Goal: Transaction & Acquisition: Purchase product/service

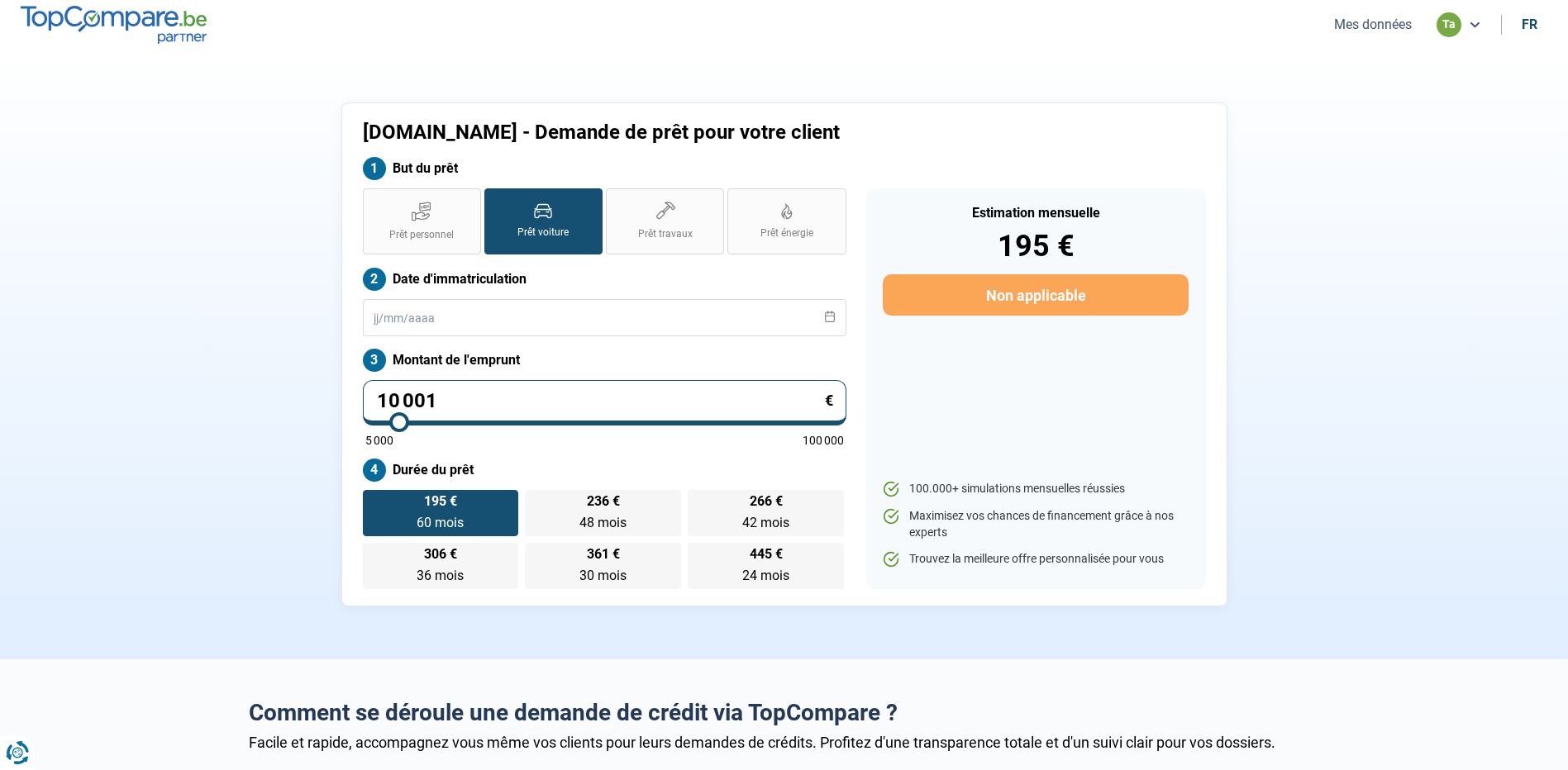
click at [1449, 27] on div "ta" at bounding box center [1449, 24] width 25 height 25
click at [1395, 26] on button "Mes données" at bounding box center [1372, 24] width 88 height 17
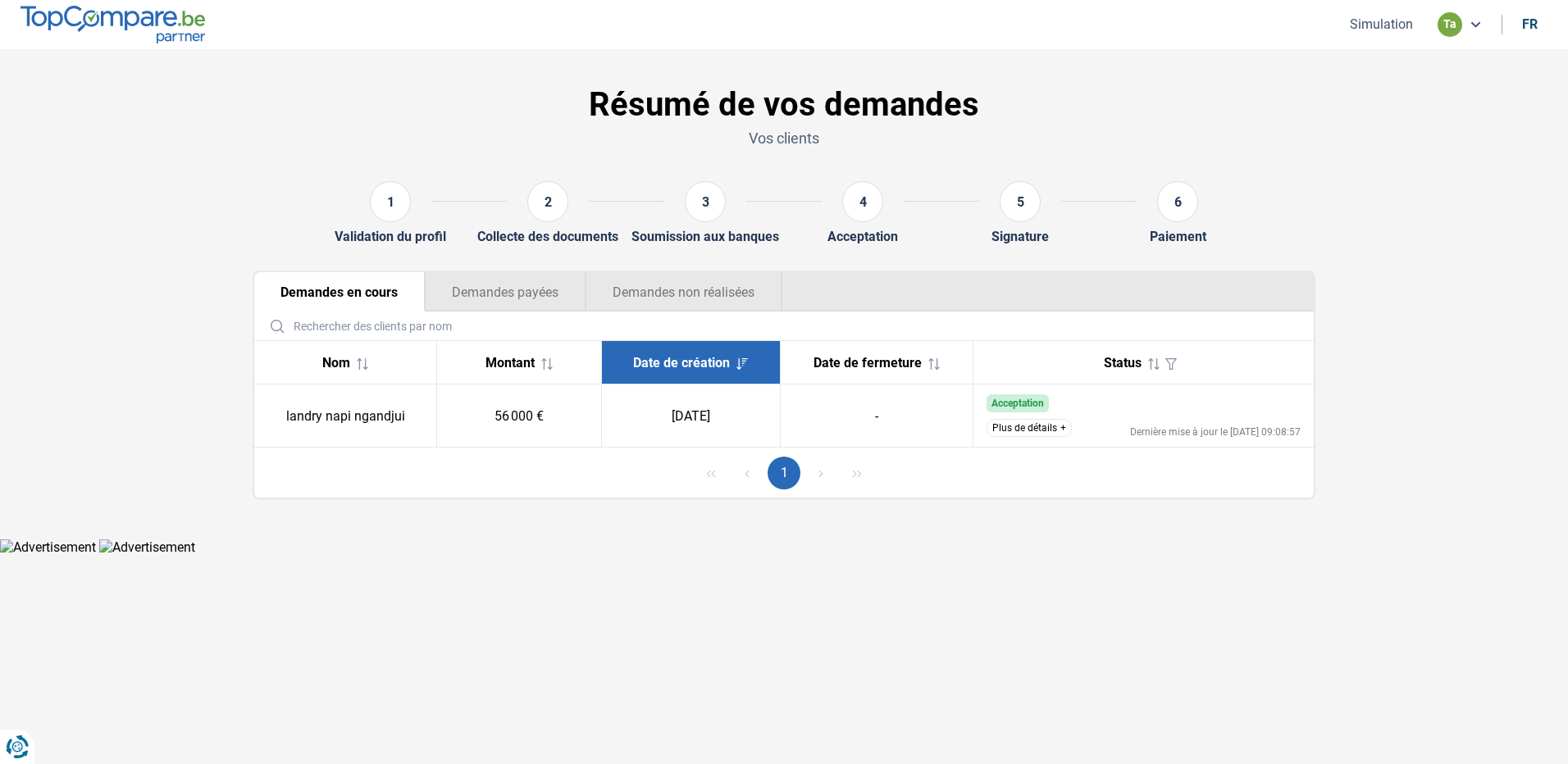
click at [1038, 428] on button "Plus de détails" at bounding box center [1029, 428] width 85 height 18
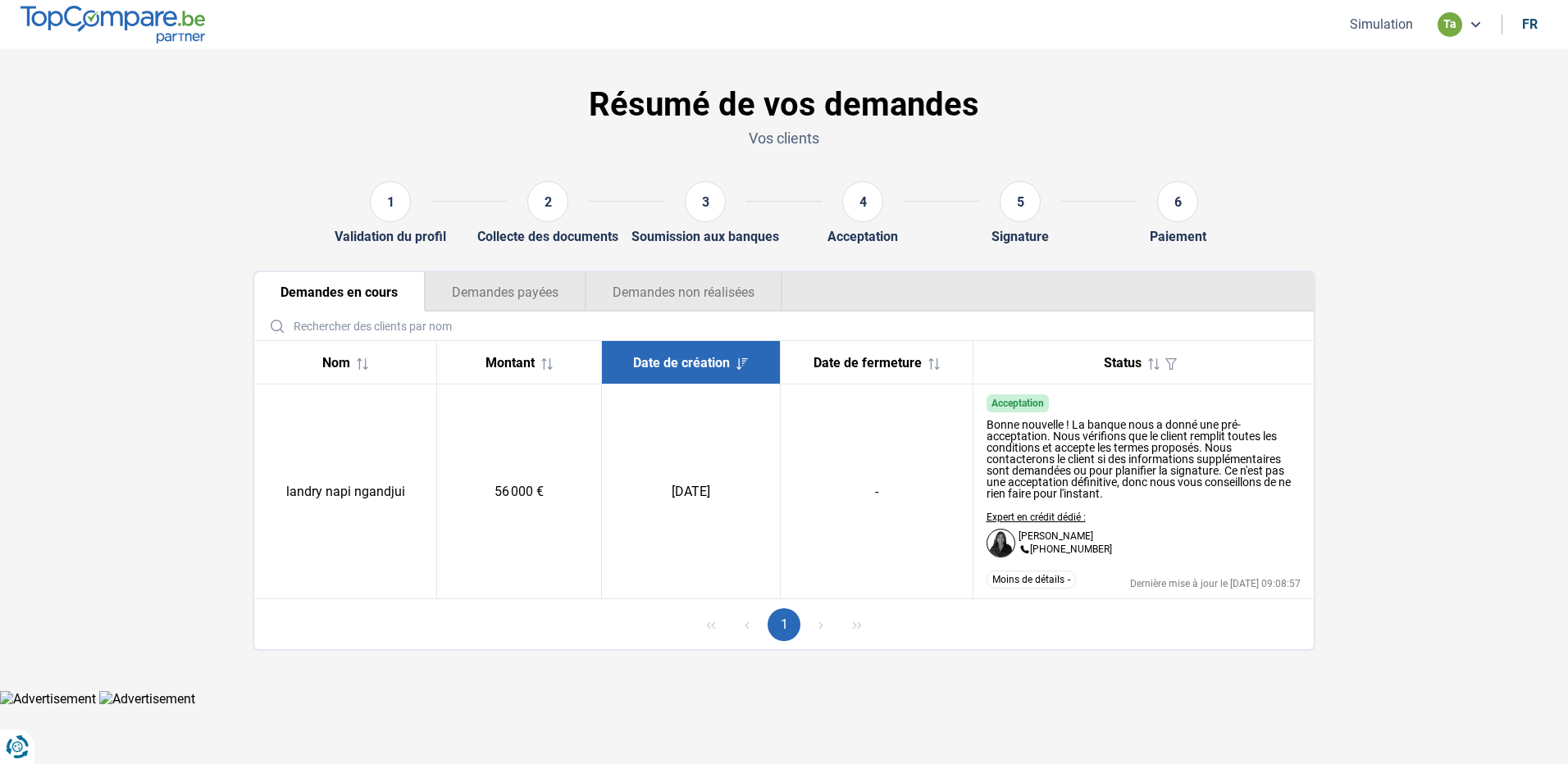
click at [534, 432] on td "56 000 €" at bounding box center [520, 492] width 165 height 215
click at [495, 301] on button "Demandes payées" at bounding box center [505, 292] width 161 height 39
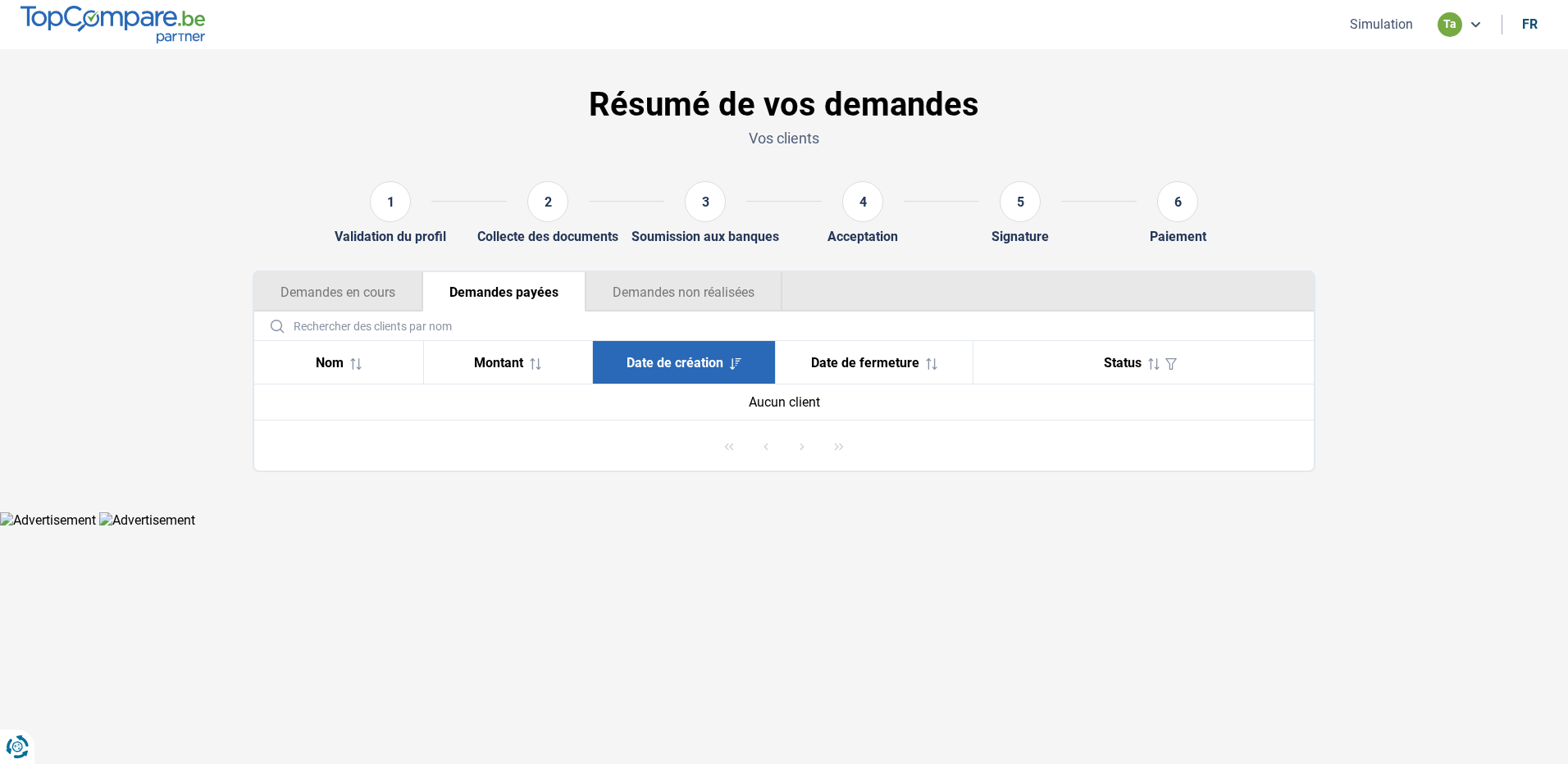
click at [288, 257] on div "1 Validation du profil 2 Collecte des documents 3 Soumission aux banques 4 Acce…" at bounding box center [784, 212] width 1083 height 89
click at [315, 276] on button "Demandes en cours" at bounding box center [338, 292] width 168 height 39
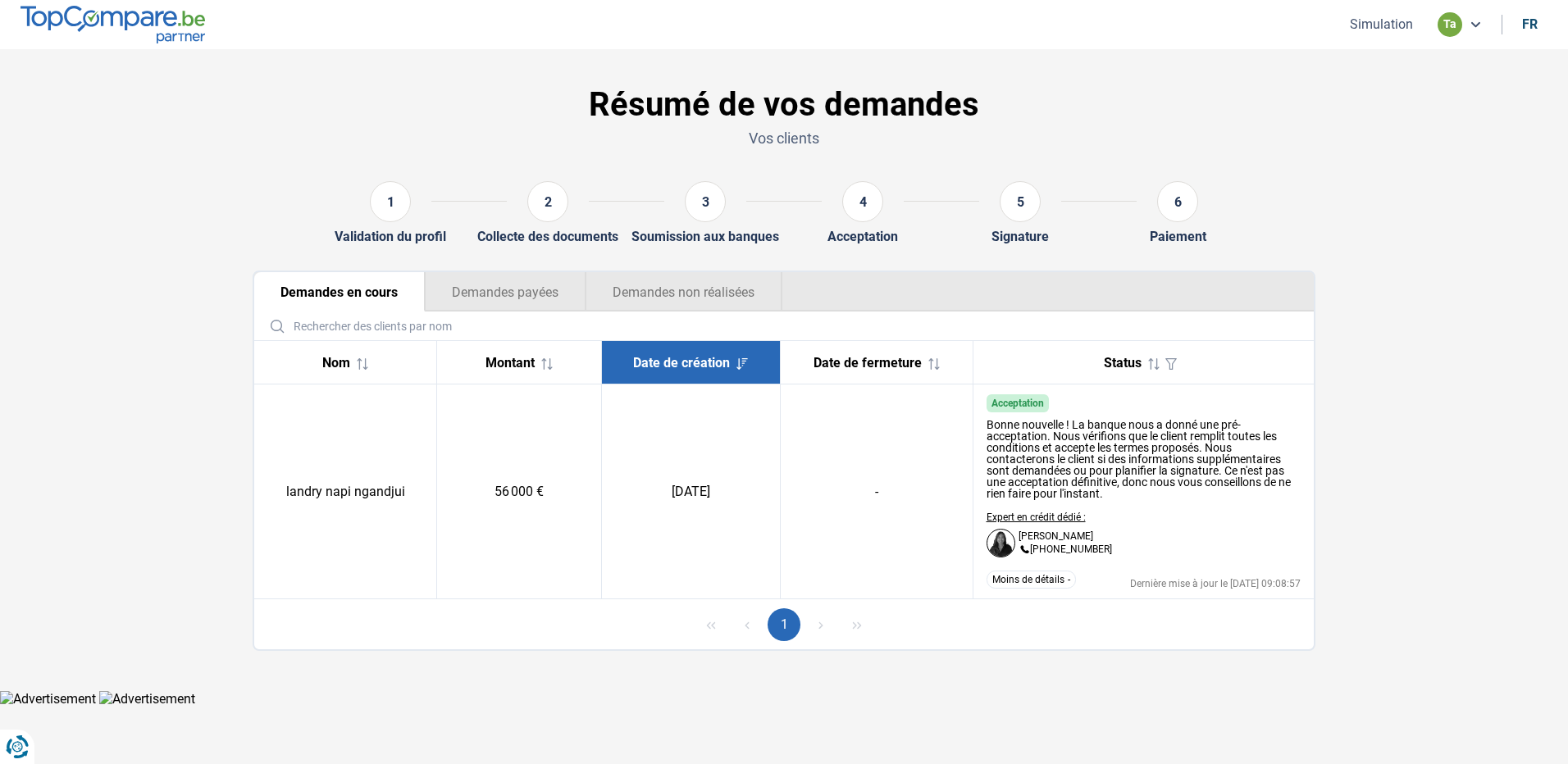
click at [544, 444] on td "56 000 €" at bounding box center [520, 492] width 165 height 215
drag, startPoint x: 551, startPoint y: 522, endPoint x: 543, endPoint y: 523, distance: 8.1
click at [551, 523] on td "56 000 €" at bounding box center [520, 492] width 165 height 215
click at [1449, 255] on section "Résumé de vos demandes Vos clients 1 Validation du profil 2 Collecte des docume…" at bounding box center [784, 370] width 1568 height 641
